Goal: Task Accomplishment & Management: Manage account settings

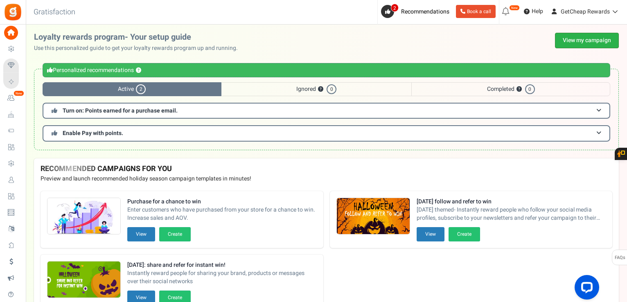
click at [567, 39] on link "View my campaign" at bounding box center [587, 41] width 64 height 16
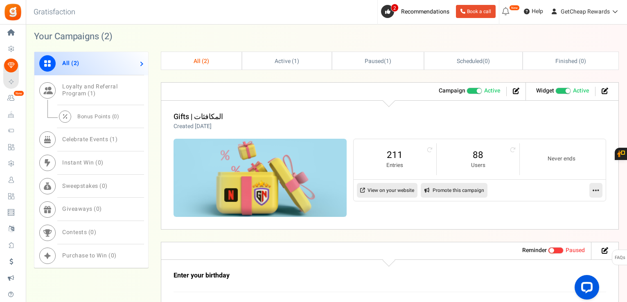
scroll to position [327, 0]
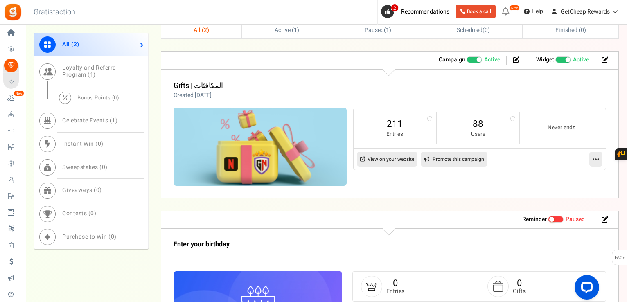
click at [471, 125] on link "88" at bounding box center [478, 123] width 66 height 13
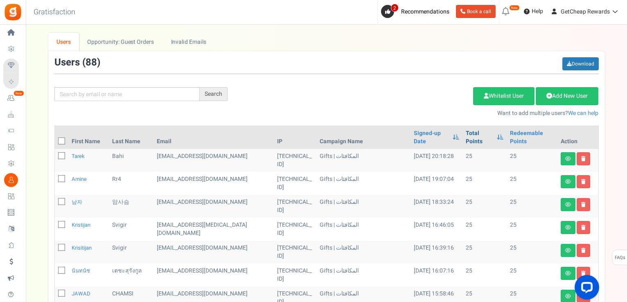
click at [466, 134] on link "Total Points" at bounding box center [479, 137] width 27 height 16
click at [63, 139] on icon at bounding box center [61, 141] width 5 height 5
click at [55, 139] on input "checkbox" at bounding box center [52, 141] width 5 height 5
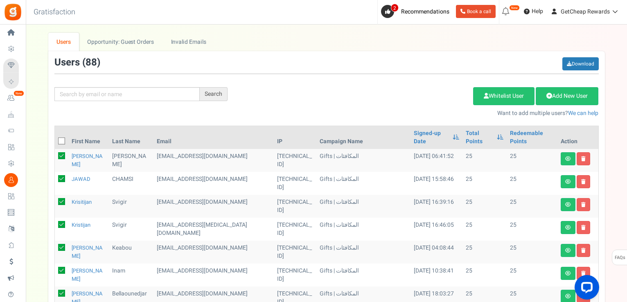
checkbox input "true"
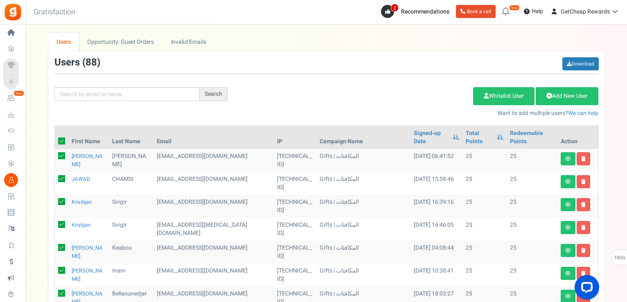
checkbox input "true"
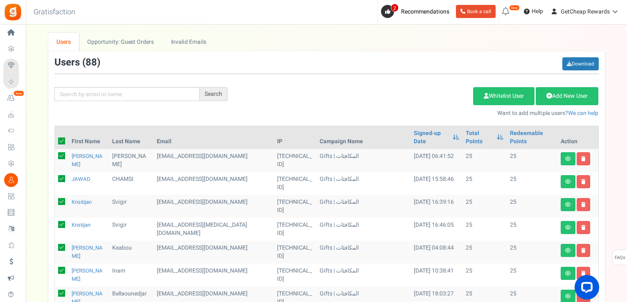
checkbox input "true"
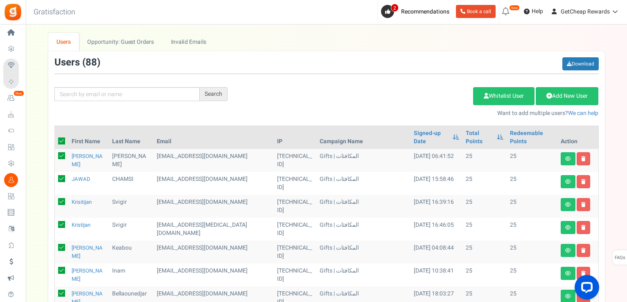
checkbox input "true"
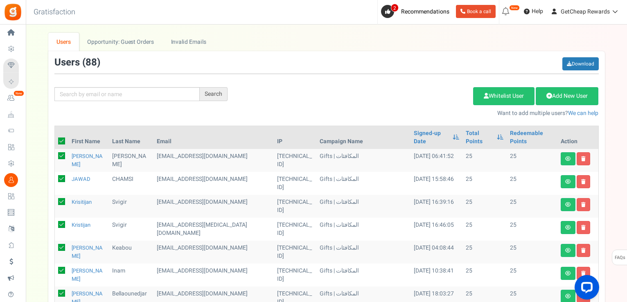
checkbox input "true"
click at [422, 93] on link "Delete Selected Users" at bounding box center [432, 96] width 80 height 18
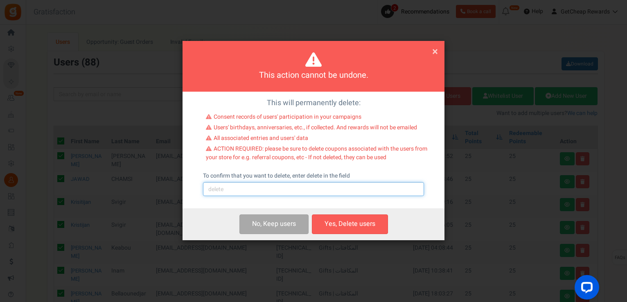
click at [302, 195] on input "text" at bounding box center [313, 189] width 221 height 14
type input "delete"
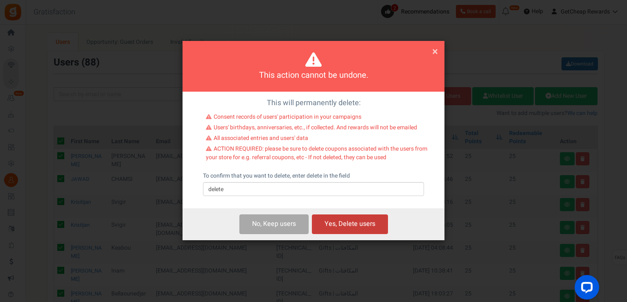
click at [330, 222] on button "Yes, Delete users" at bounding box center [350, 223] width 76 height 19
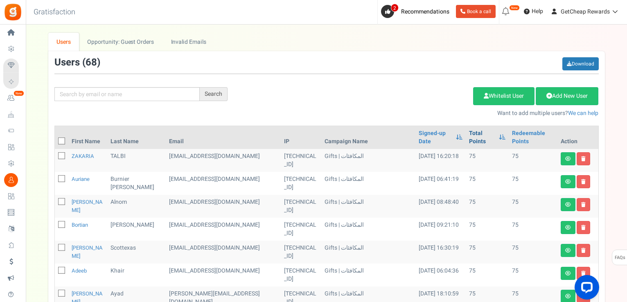
click at [469, 137] on link "Total Points" at bounding box center [482, 137] width 26 height 16
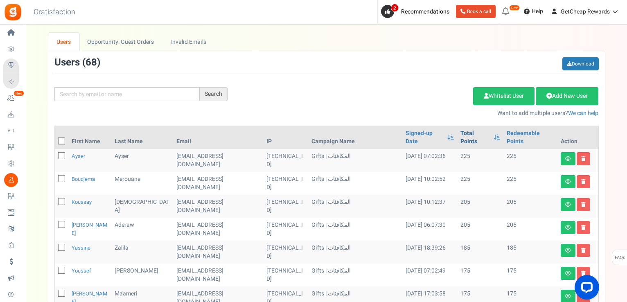
click at [460, 134] on link "Total Points" at bounding box center [474, 137] width 29 height 16
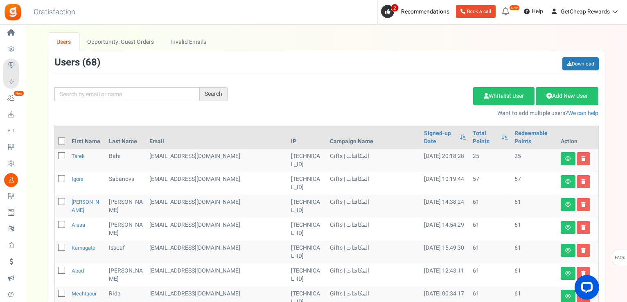
click at [62, 139] on icon at bounding box center [61, 141] width 5 height 5
click at [55, 139] on input "checkbox" at bounding box center [52, 141] width 5 height 5
checkbox input "true"
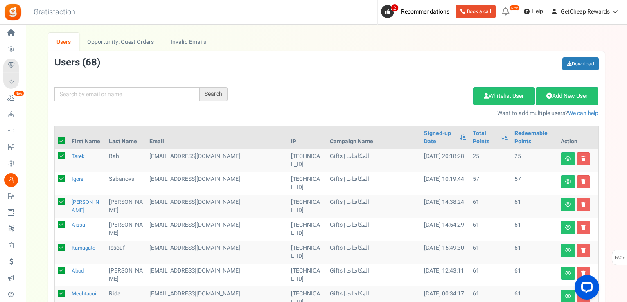
checkbox input "true"
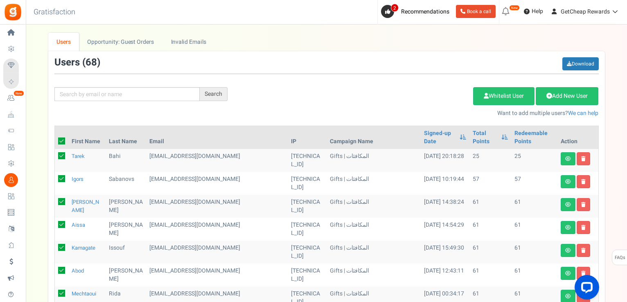
checkbox input "true"
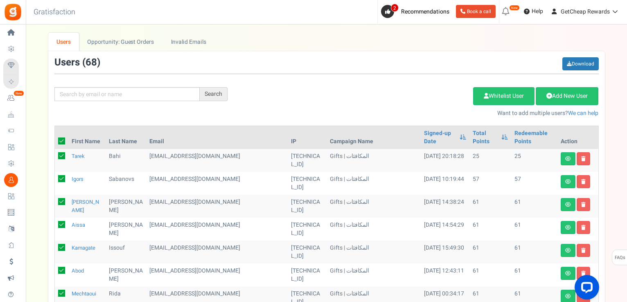
checkbox input "true"
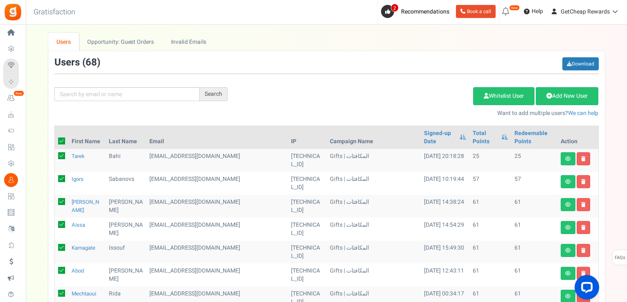
checkbox input "true"
click at [436, 95] on link "Delete Selected Users" at bounding box center [432, 96] width 80 height 18
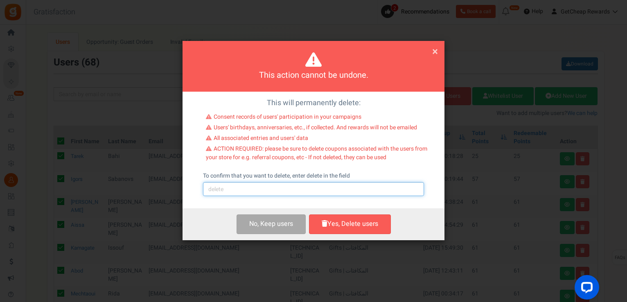
drag, startPoint x: 257, startPoint y: 192, endPoint x: 255, endPoint y: 196, distance: 4.4
click at [257, 192] on input "text" at bounding box center [313, 189] width 221 height 14
type input "delete"
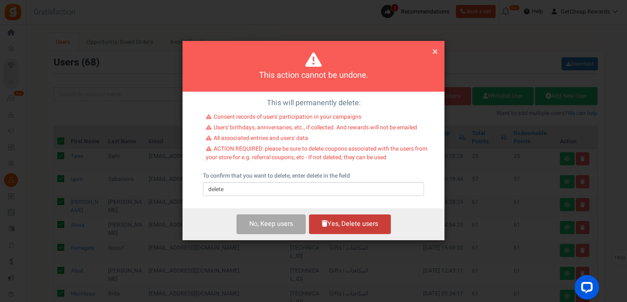
click at [336, 220] on button "Yes, Delete users" at bounding box center [350, 223] width 82 height 19
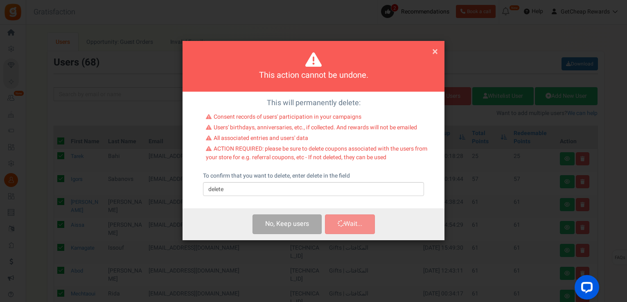
checkbox input "false"
